Goal: Navigation & Orientation: Find specific page/section

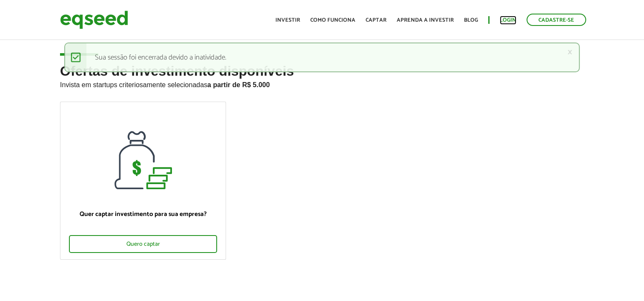
click at [500, 20] on link "Login" at bounding box center [507, 20] width 17 height 6
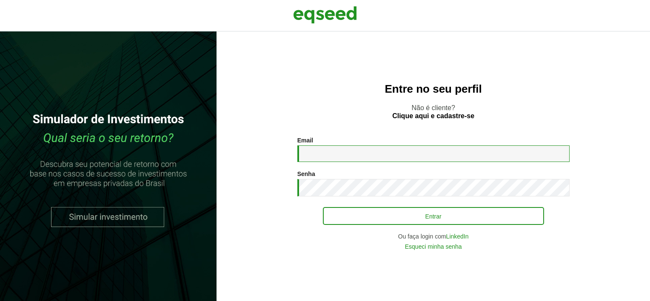
type input "**********"
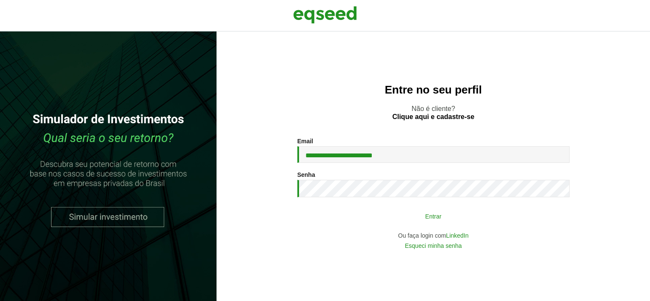
click at [382, 209] on button "Entrar" at bounding box center [433, 216] width 221 height 16
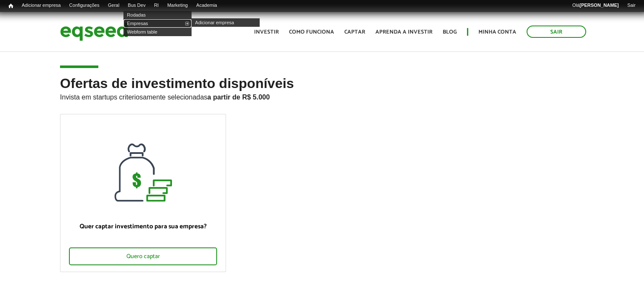
click at [148, 21] on link "Empresas" at bounding box center [157, 23] width 68 height 9
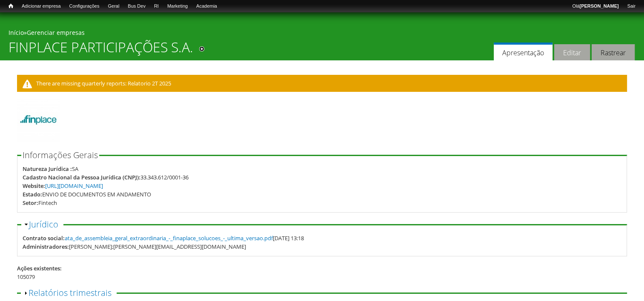
click at [567, 52] on link "Editar" at bounding box center [572, 52] width 36 height 17
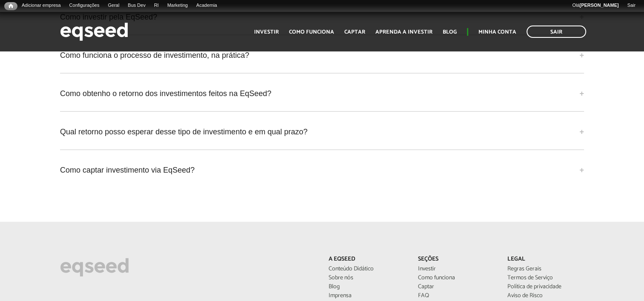
scroll to position [2001, 0]
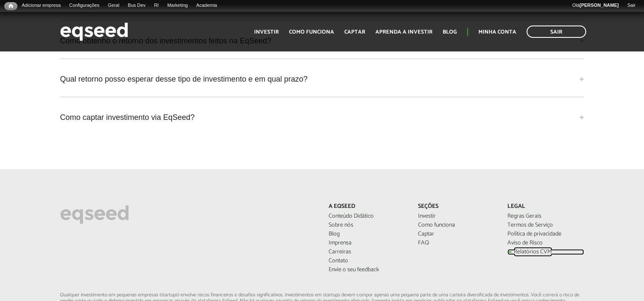
click at [531, 249] on link "Relatórios CVM" at bounding box center [545, 252] width 77 height 6
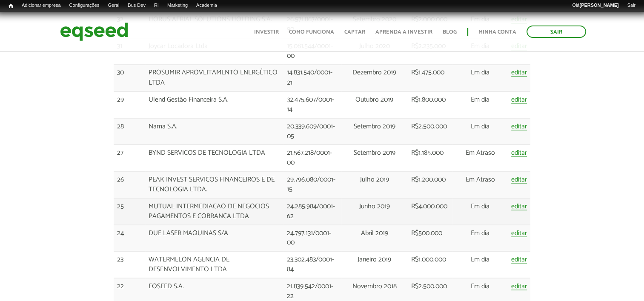
scroll to position [1531, 0]
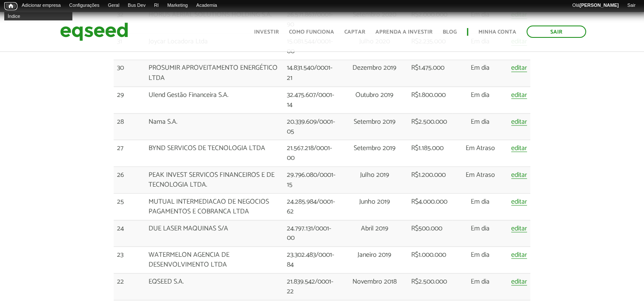
click at [9, 9] on span "Início" at bounding box center [11, 6] width 5 height 6
